Goal: Task Accomplishment & Management: Complete application form

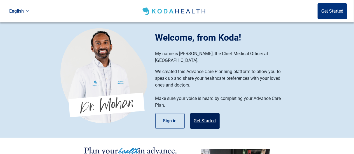
click at [201, 113] on button "Get Started" at bounding box center [204, 121] width 29 height 16
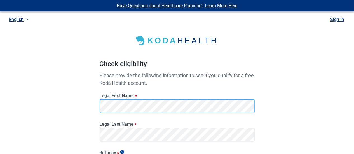
scroll to position [29, 0]
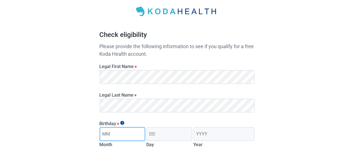
click at [131, 133] on input "Month" at bounding box center [123, 134] width 46 height 14
type input "08"
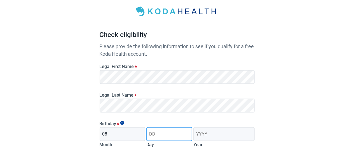
click at [154, 133] on input "Day" at bounding box center [169, 134] width 46 height 14
type input "23"
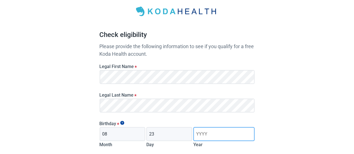
click at [211, 135] on input "Year" at bounding box center [223, 134] width 61 height 14
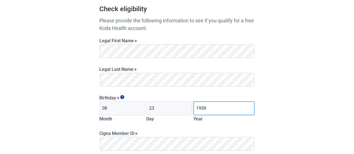
scroll to position [116, 0]
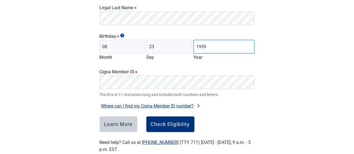
type input "1959"
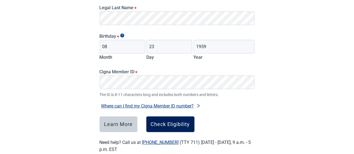
click at [158, 123] on div "Check Eligibility" at bounding box center [170, 124] width 39 height 6
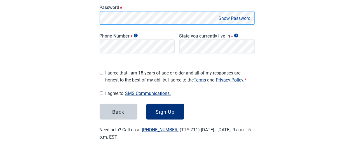
scroll to position [133, 0]
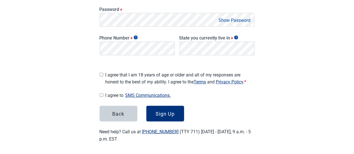
click at [229, 20] on button "Show Password" at bounding box center [234, 21] width 35 height 8
click at [104, 72] on div "I agree that I am 18 years of age or older and all of my responses are honest t…" at bounding box center [177, 77] width 155 height 16
click at [102, 73] on input "I agree that I am 18 years of age or older and all of my responses are honest t…" at bounding box center [102, 75] width 4 height 4
checkbox input "true"
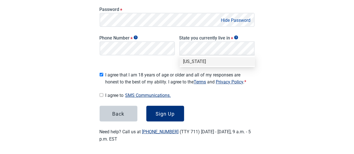
click at [268, 70] on main "Great News! You qualify for a free Koda Health account. Create your account Ple…" at bounding box center [177, 16] width 182 height 280
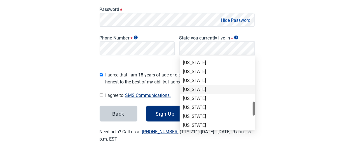
scroll to position [343, 0]
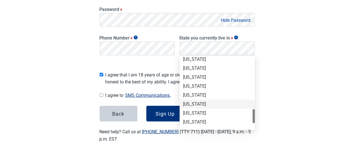
click at [210, 107] on div "[US_STATE]" at bounding box center [217, 104] width 69 height 6
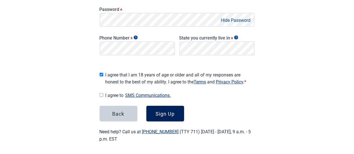
click at [161, 111] on div "Sign Up" at bounding box center [165, 114] width 19 height 6
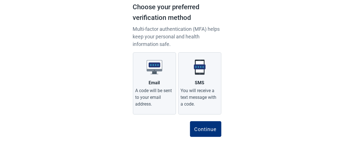
scroll to position [42, 0]
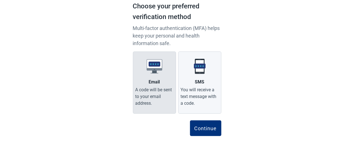
click at [148, 77] on label "Email A code will be sent to your email address." at bounding box center [154, 83] width 43 height 62
click at [0, 0] on input "Email A code will be sent to your email address." at bounding box center [0, 0] width 0 height 0
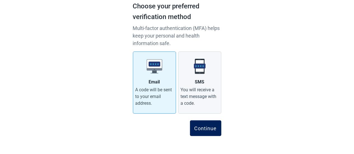
click at [209, 128] on div "Continue" at bounding box center [206, 128] width 22 height 6
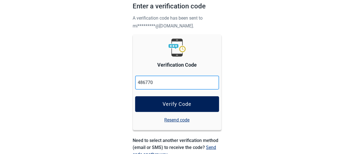
type input "486770"
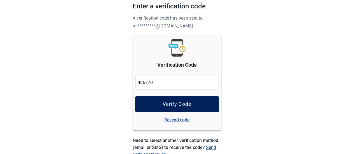
click at [162, 105] on button "Verify Code" at bounding box center [177, 104] width 84 height 16
